Goal: Information Seeking & Learning: Learn about a topic

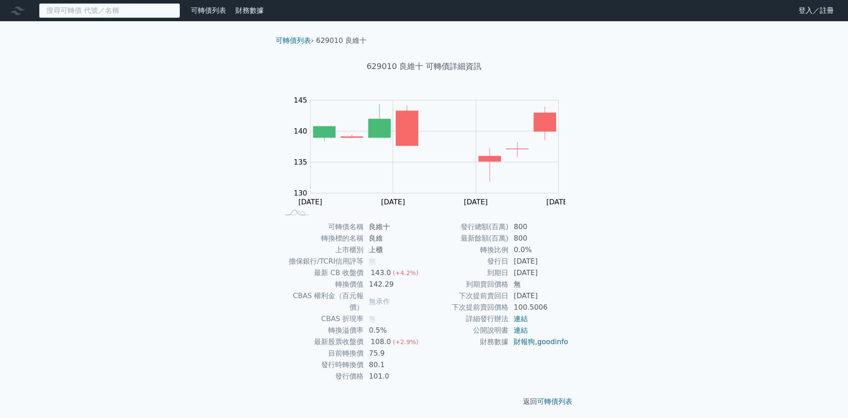
click at [157, 4] on input at bounding box center [109, 10] width 141 height 15
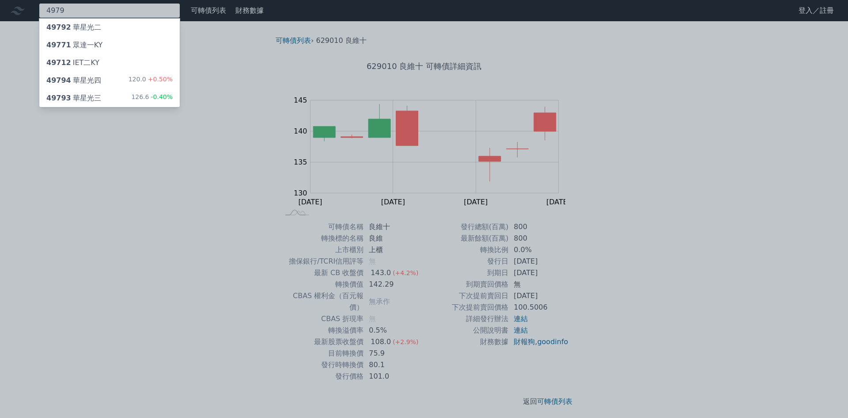
type input "4979"
click at [170, 94] on span "-0.40%" at bounding box center [161, 96] width 24 height 7
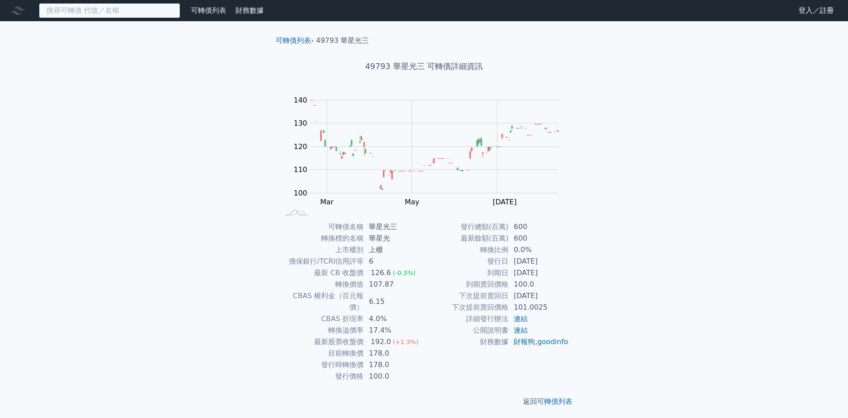
click at [152, 7] on input at bounding box center [109, 10] width 141 height 15
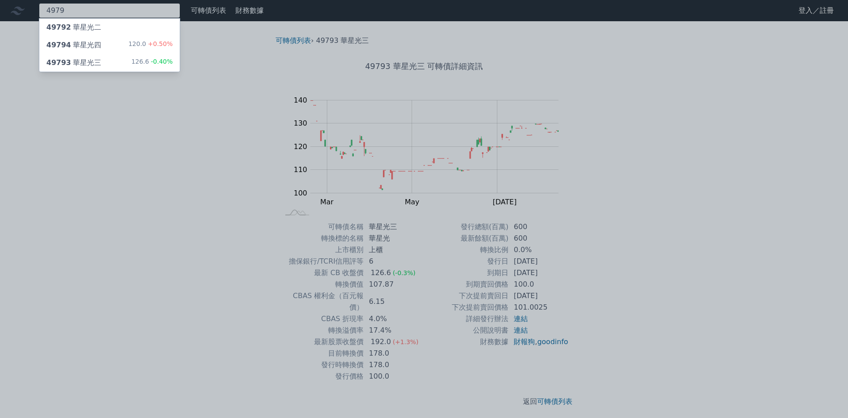
type input "4979"
click at [161, 43] on span "+0.50%" at bounding box center [159, 43] width 27 height 7
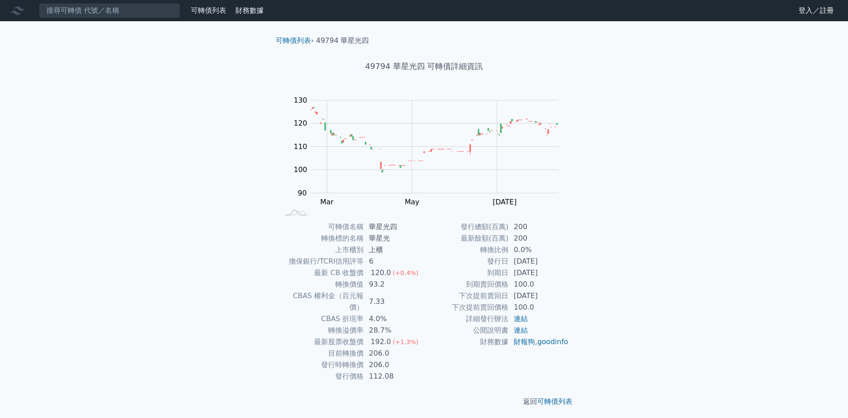
click at [141, 241] on div "可轉債列表 財務數據 可轉債列表 財務數據 登入／註冊 登入／註冊 可轉債列表 › 49794 華星光四 49794 華星光四 可轉債詳細資訊 Zoom Ou…" at bounding box center [424, 210] width 848 height 421
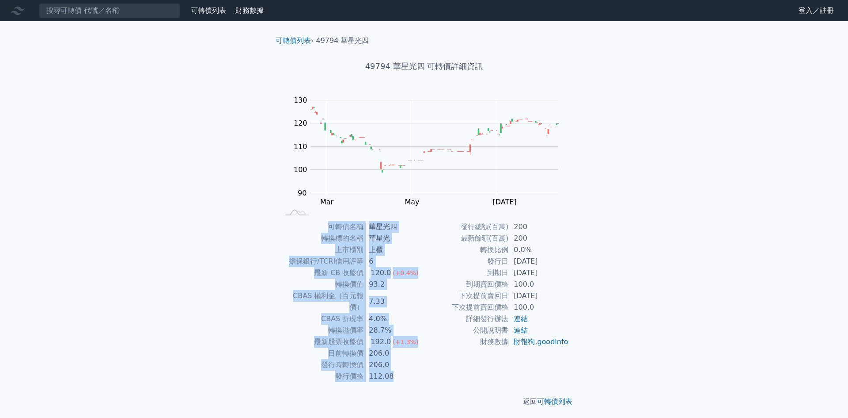
click at [141, 241] on div "可轉債列表 財務數據 可轉債列表 財務數據 登入／註冊 登入／註冊 可轉債列表 › 49794 華星光四 49794 華星光四 可轉債詳細資訊 Zoom Ou…" at bounding box center [424, 210] width 848 height 421
click at [149, 259] on div "可轉債列表 財務數據 可轉債列表 財務數據 登入／註冊 登入／註冊 可轉債列表 › 49794 華星光四 49794 華星光四 可轉債詳細資訊 Zoom Ou…" at bounding box center [424, 210] width 848 height 421
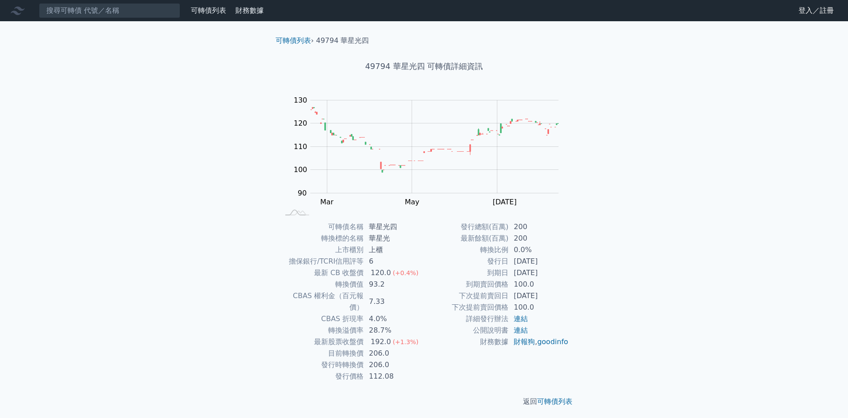
click at [178, 227] on div "可轉債列表 財務數據 可轉債列表 財務數據 登入／註冊 登入／註冊 可轉債列表 › 49794 華星光四 49794 華星光四 可轉債詳細資訊 Zoom Ou…" at bounding box center [424, 210] width 848 height 421
